Goal: Task Accomplishment & Management: Manage account settings

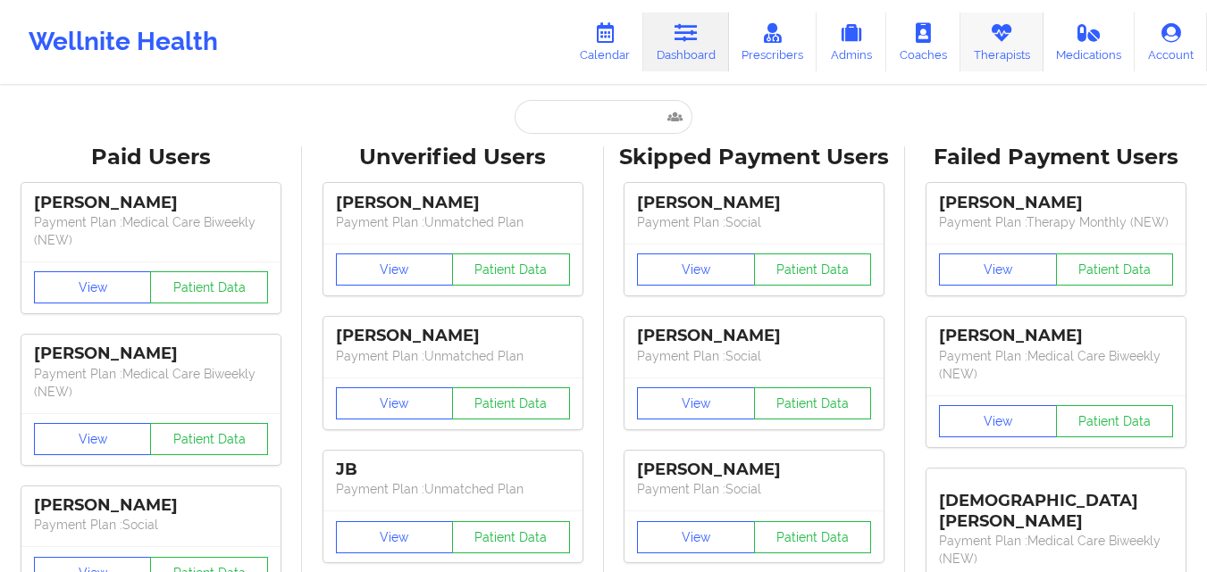
click at [1010, 54] on link "Therapists" at bounding box center [1001, 42] width 83 height 59
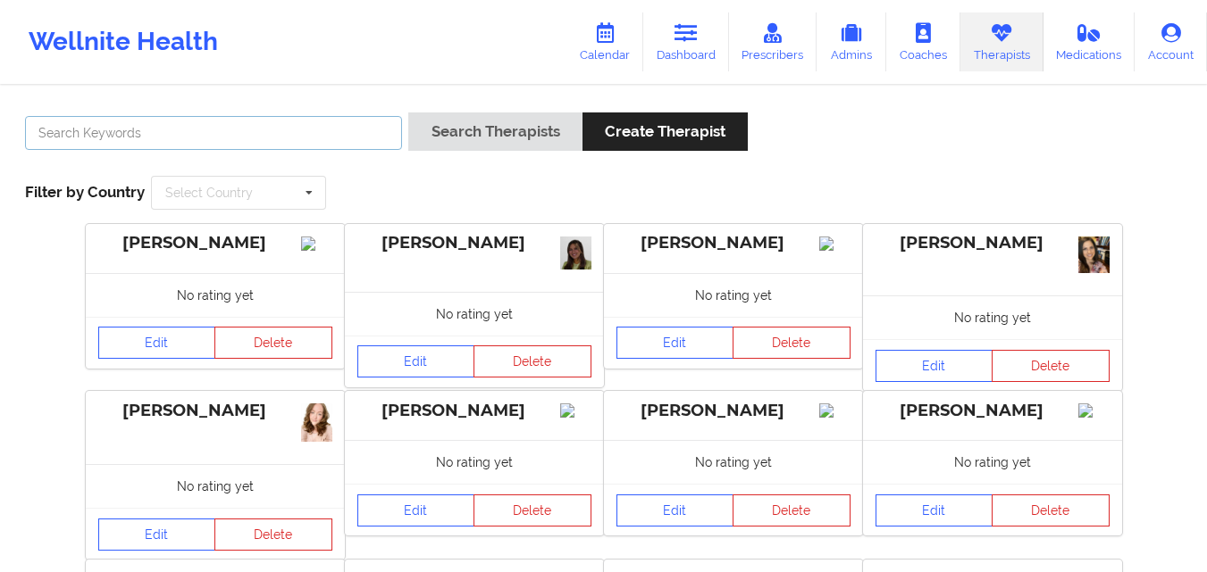
click at [307, 146] on input "text" at bounding box center [213, 133] width 377 height 34
paste input "[PERSON_NAME]"
type input "[PERSON_NAME]"
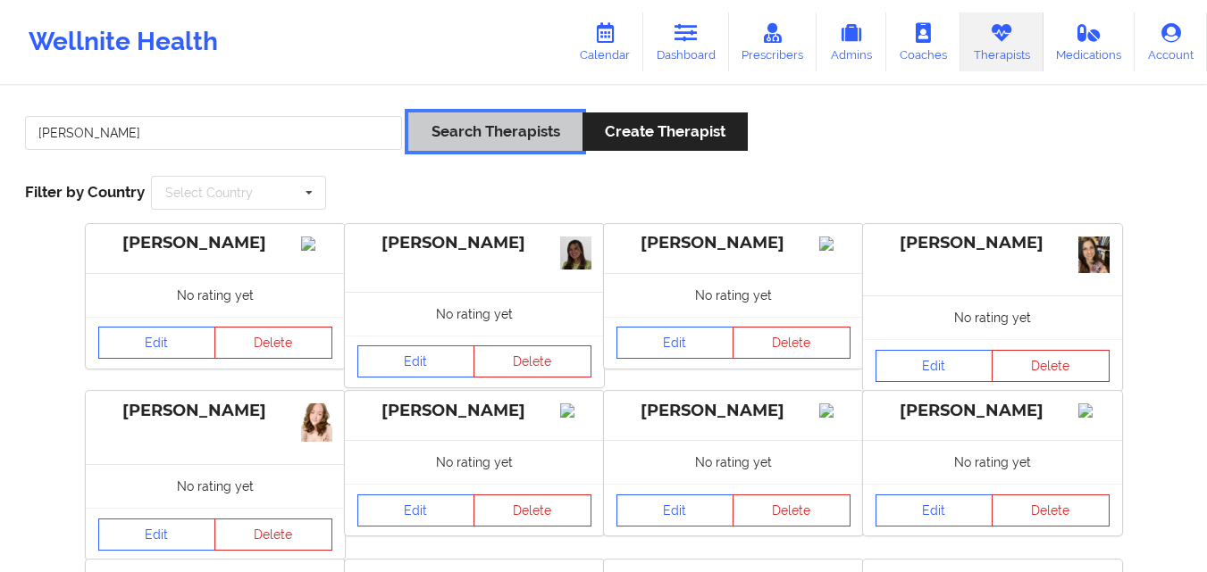
click at [471, 144] on button "Search Therapists" at bounding box center [494, 132] width 173 height 38
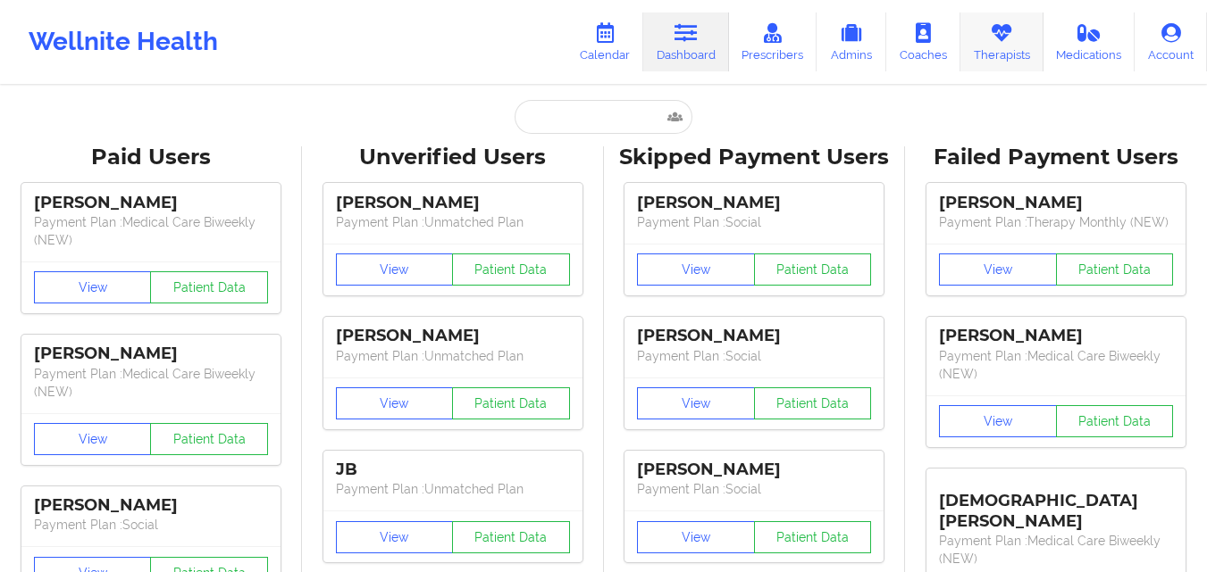
click at [1000, 39] on icon at bounding box center [1001, 33] width 23 height 20
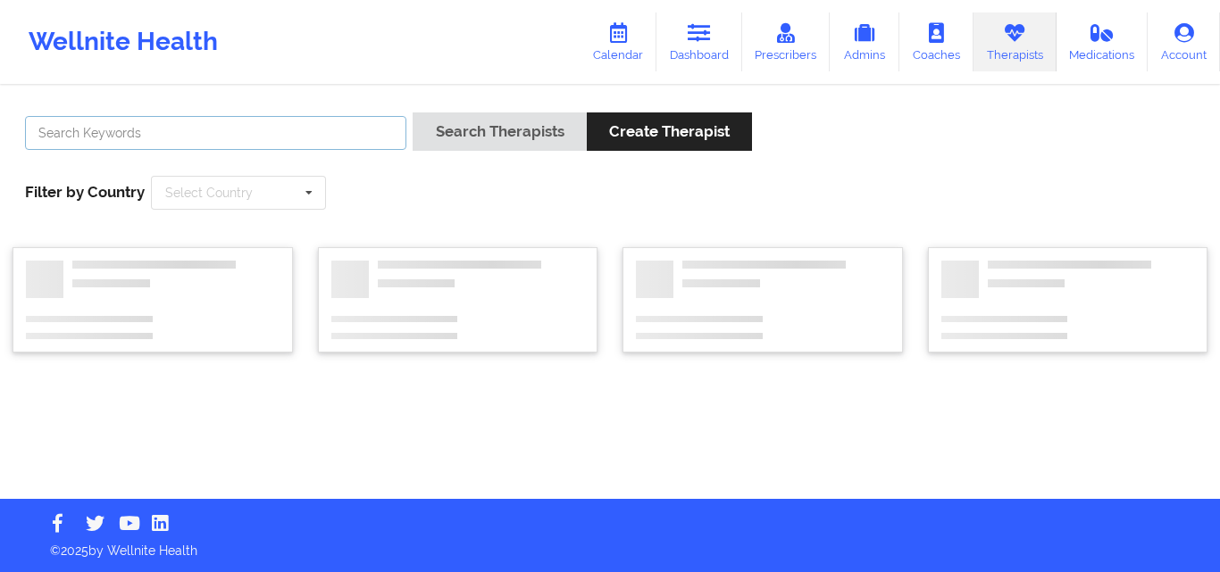
click at [360, 135] on input "text" at bounding box center [215, 133] width 381 height 34
paste input "[PERSON_NAME]"
type input "[PERSON_NAME]"
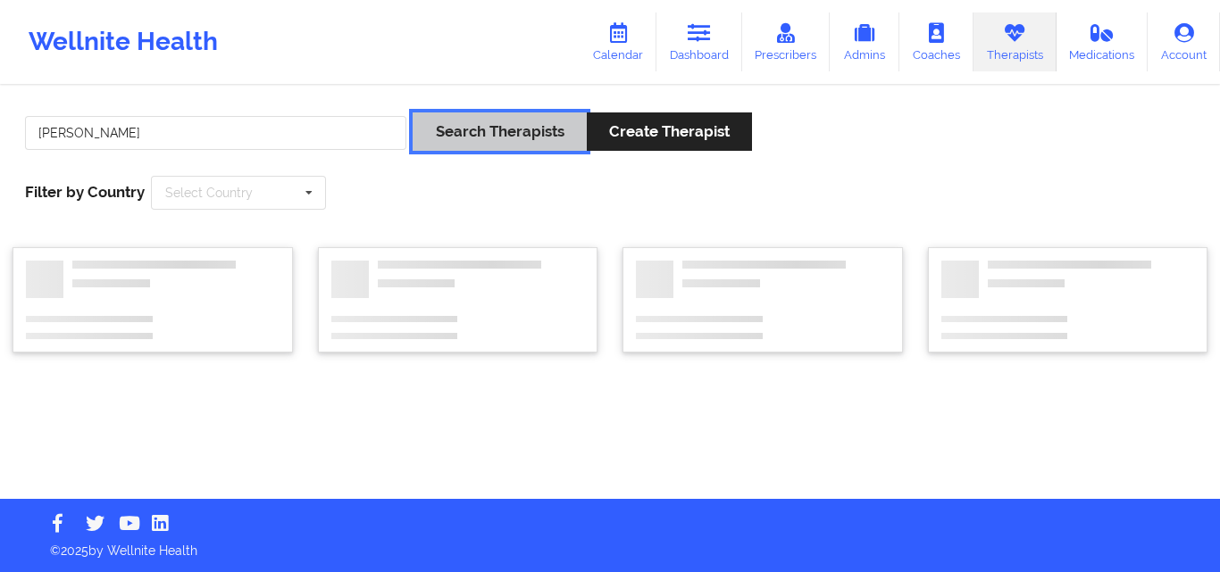
click at [569, 125] on button "Search Therapists" at bounding box center [499, 132] width 173 height 38
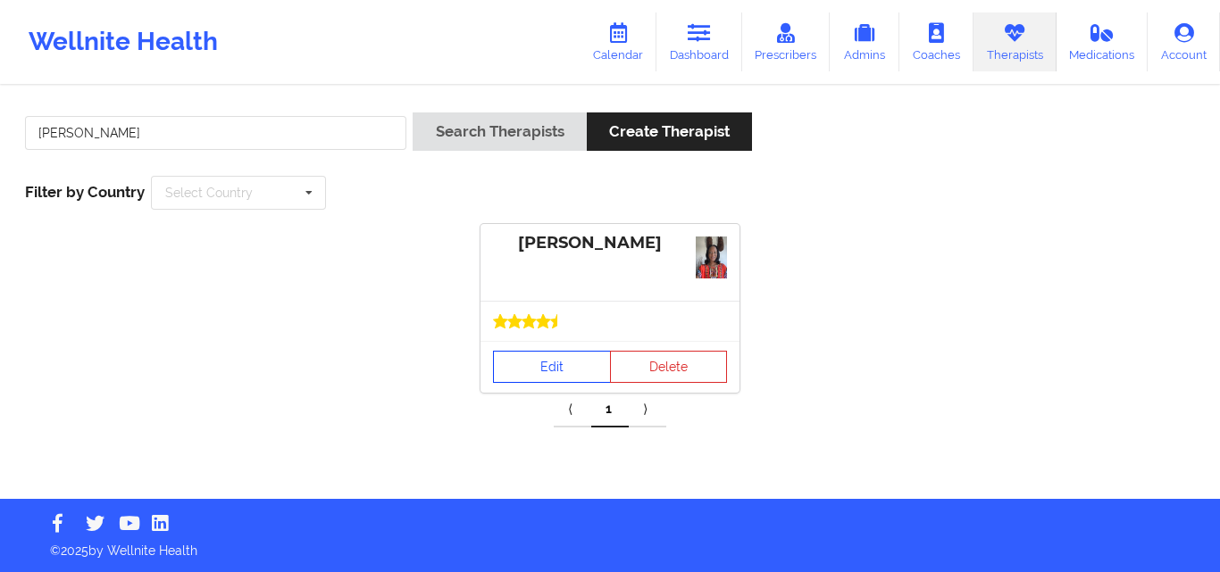
click at [557, 351] on link "Edit" at bounding box center [552, 367] width 118 height 32
